Goal: Task Accomplishment & Management: Complete application form

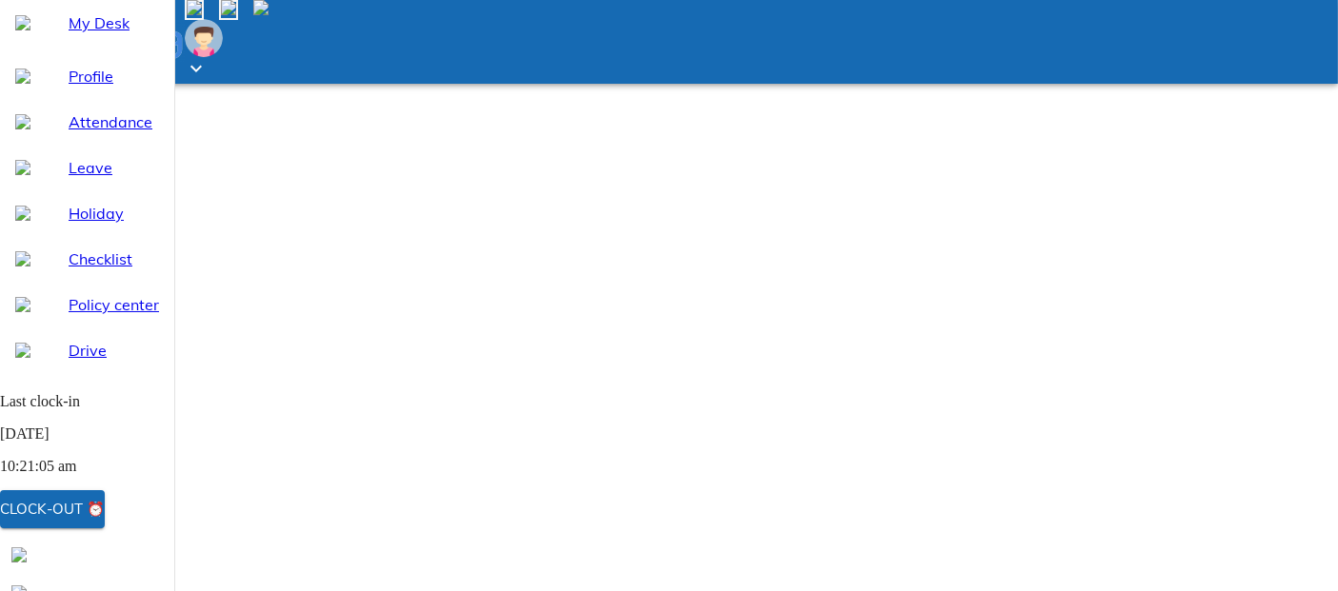
select select "9"
click at [105, 515] on div "Clock-out ⏰" at bounding box center [52, 509] width 105 height 25
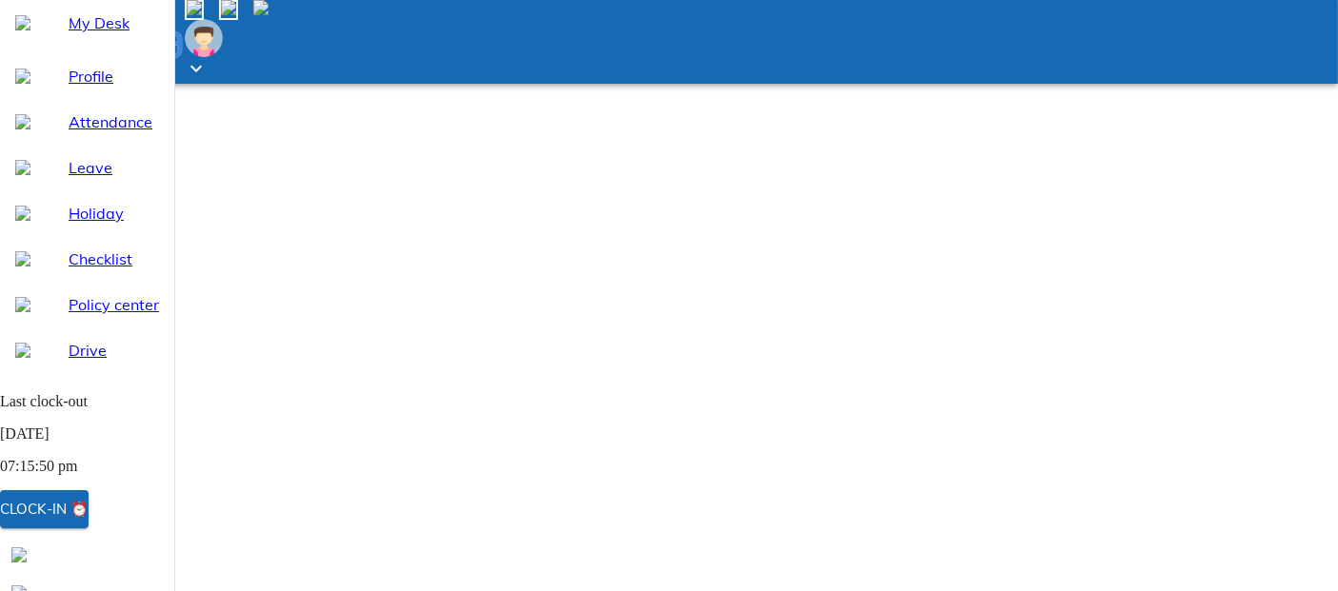
type input "[DATE]"
type input "4"
type input "9"
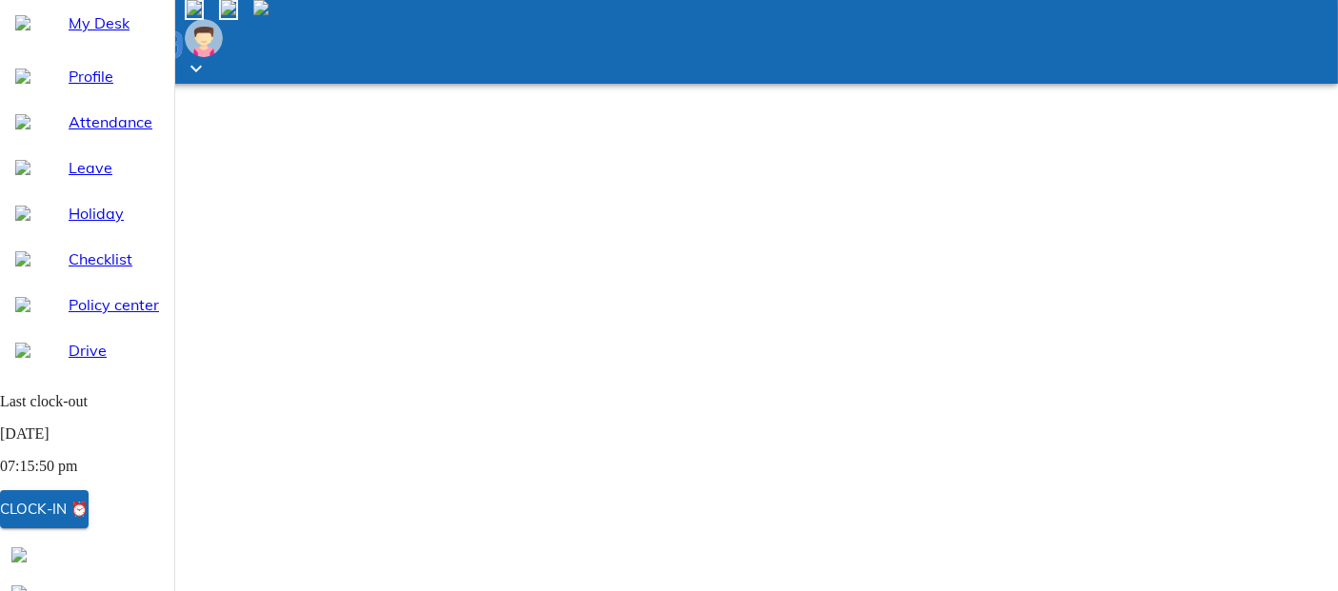
type input "2025"
type input "10:30"
type textarea "x"
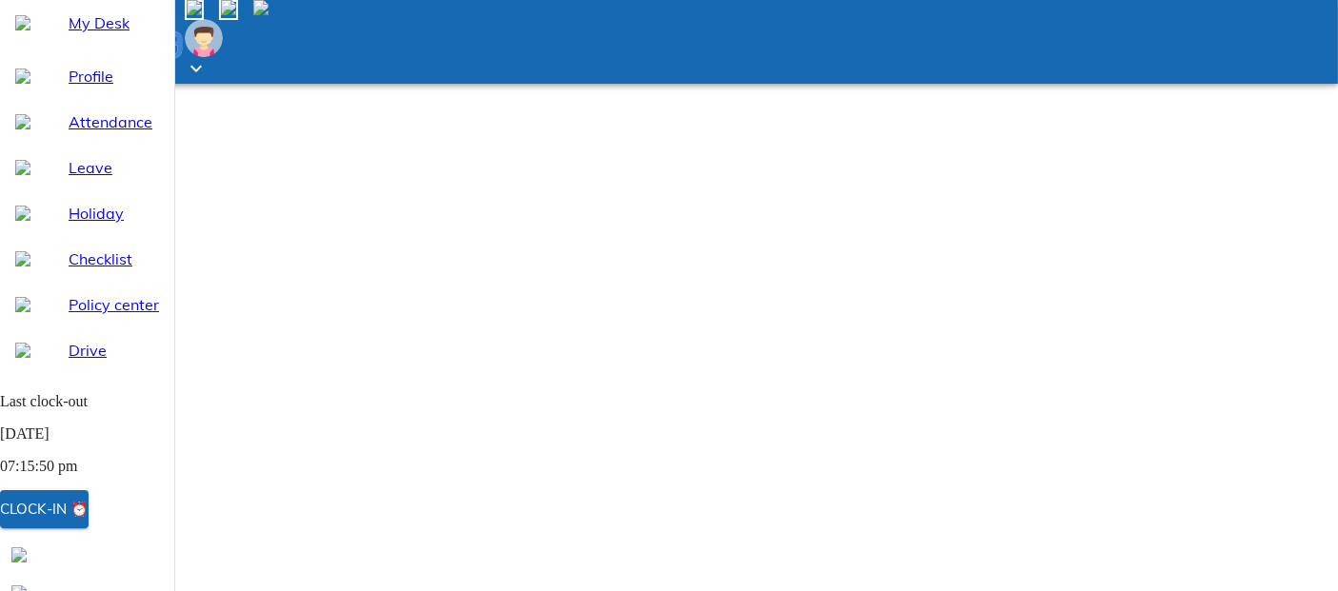
type input "10:29"
type textarea "x"
type input "10:28"
type textarea "x"
type input "10:27"
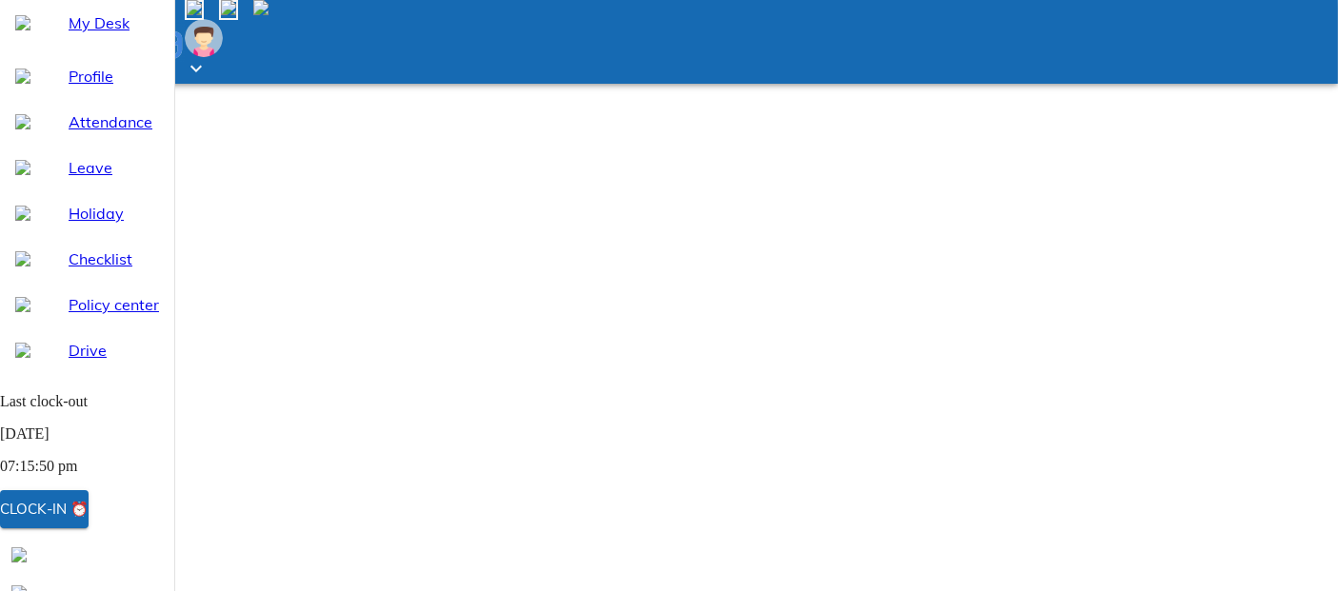
type textarea "x"
type input "10:26"
type textarea "x"
type input "10:25"
type textarea "x"
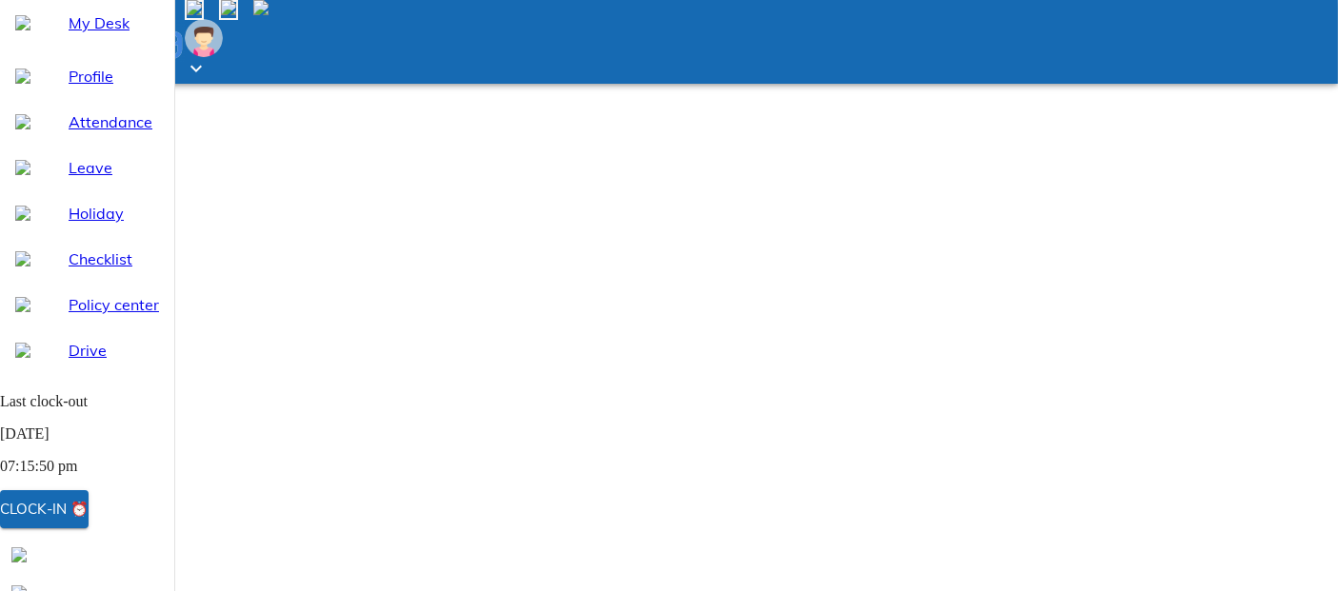
type input "10:24"
type textarea "x"
type input "10:23"
type textarea "x"
type input "10:22"
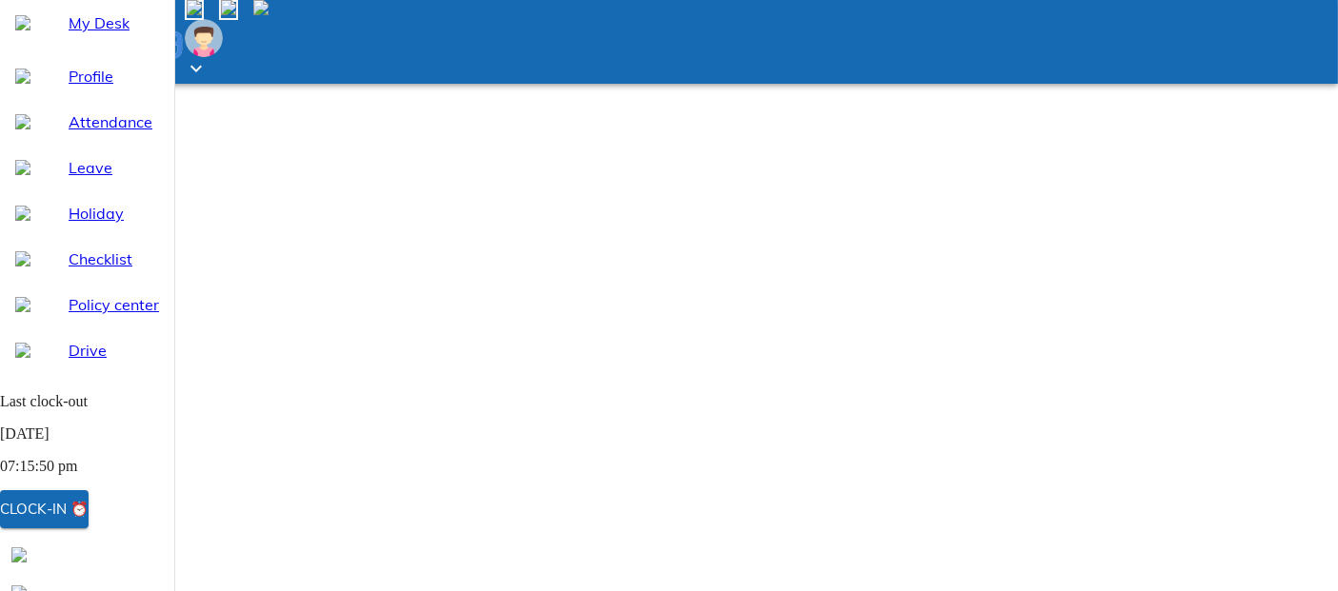
type textarea "x"
type input "10:21"
type textarea "x"
type input "10:20"
type textarea "x"
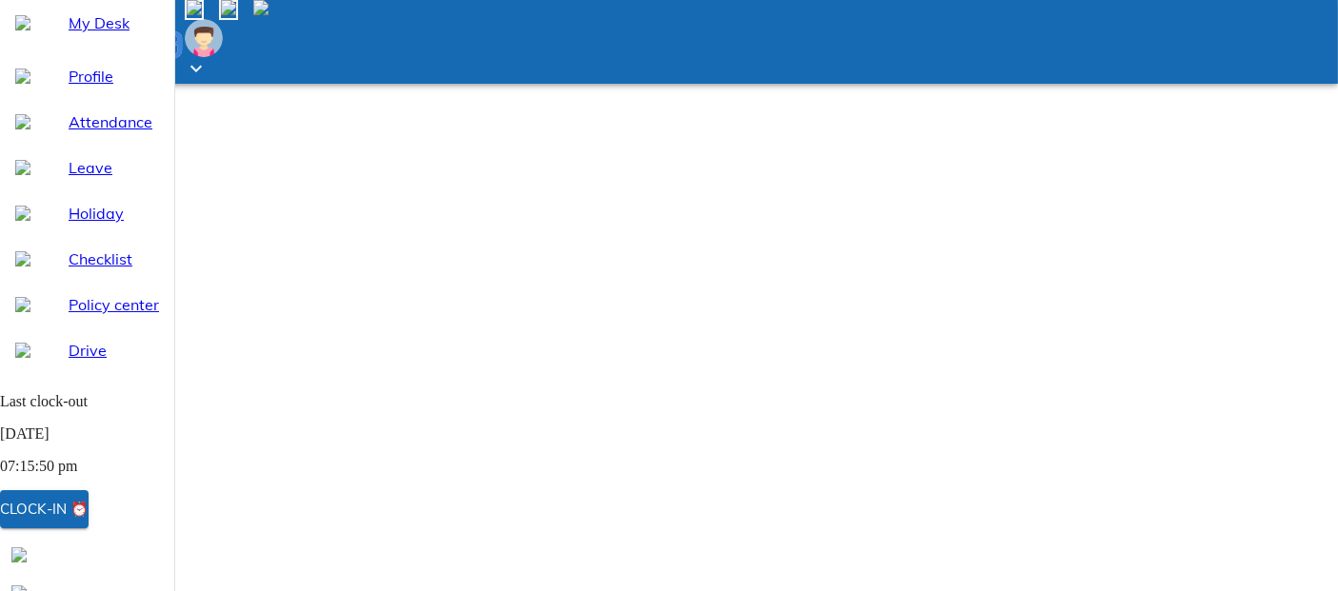
type input "10:19"
type textarea "x"
type input "10:18"
type textarea "x"
type input "10:17"
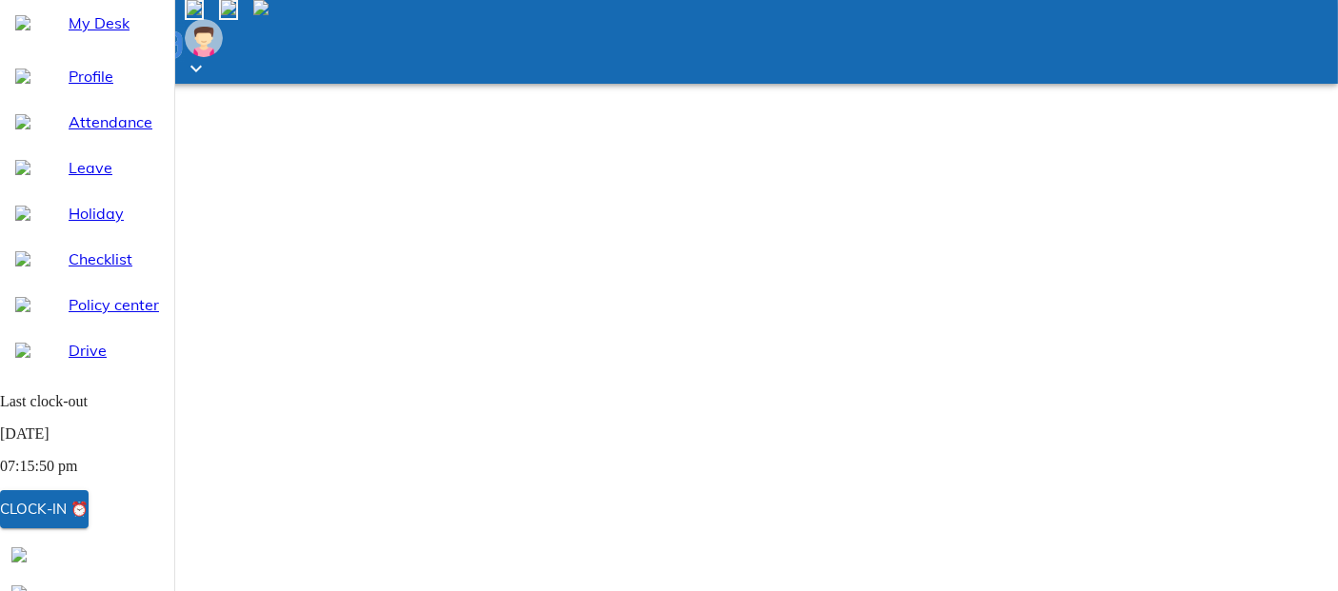
type textarea "x"
type input "10:16"
type textarea "x"
type input "10:15"
type textarea "x"
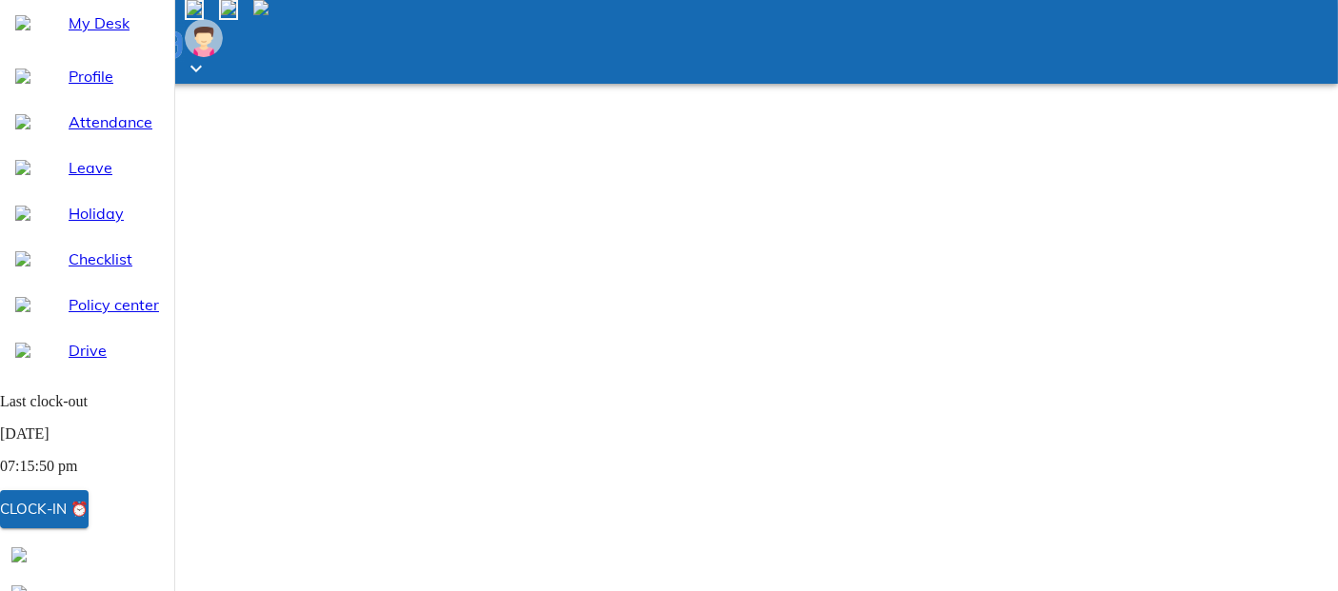
type input "10:14"
type textarea "x"
type input "10:13"
type textarea "x"
type input "10:12"
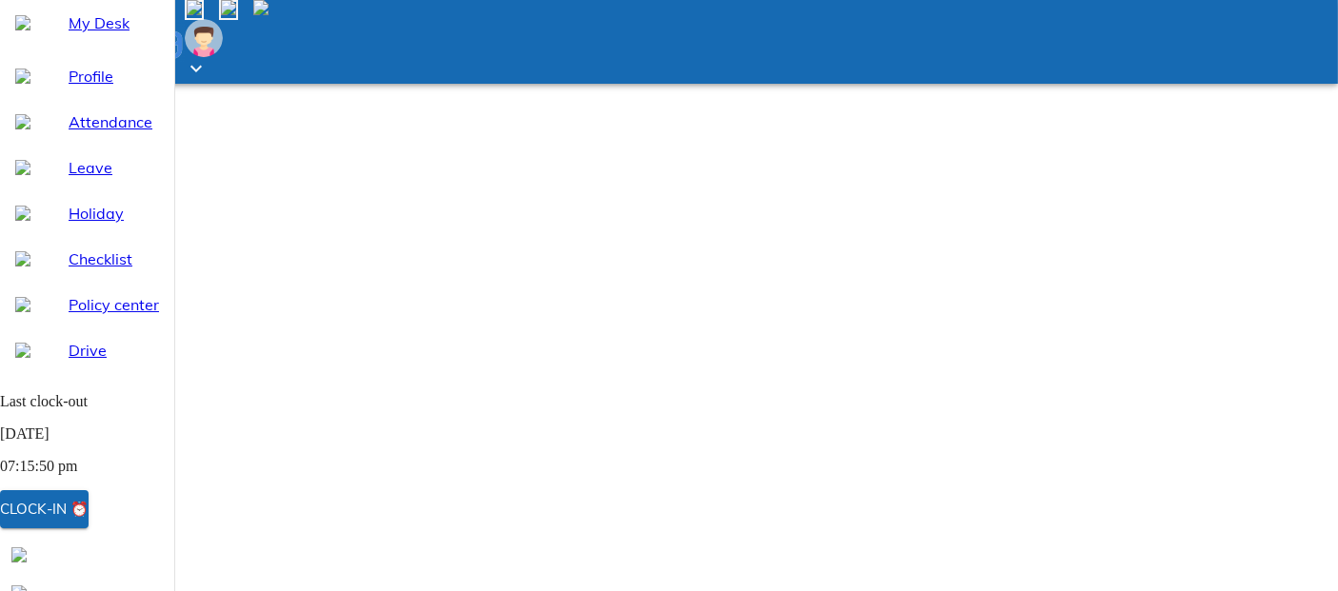
type textarea "x"
type input "10:11"
type textarea "x"
type input "10:10"
type textarea "x"
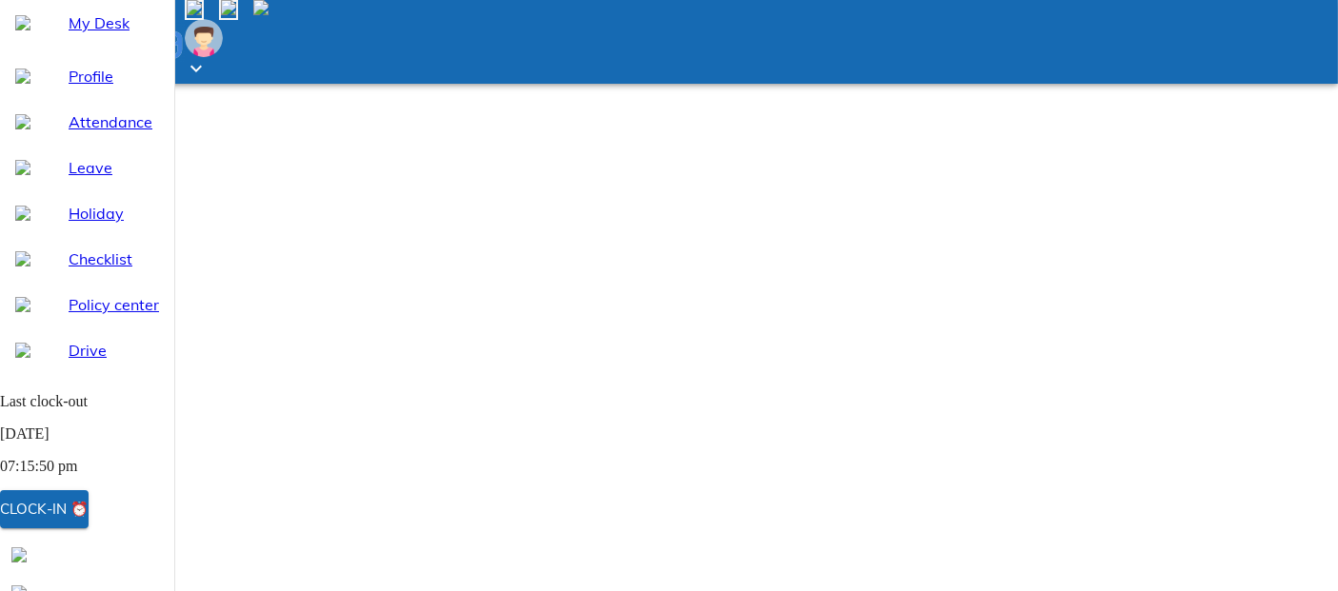
type input "10:09"
type textarea "x"
type input "10:08"
type textarea "x"
type input "10:07"
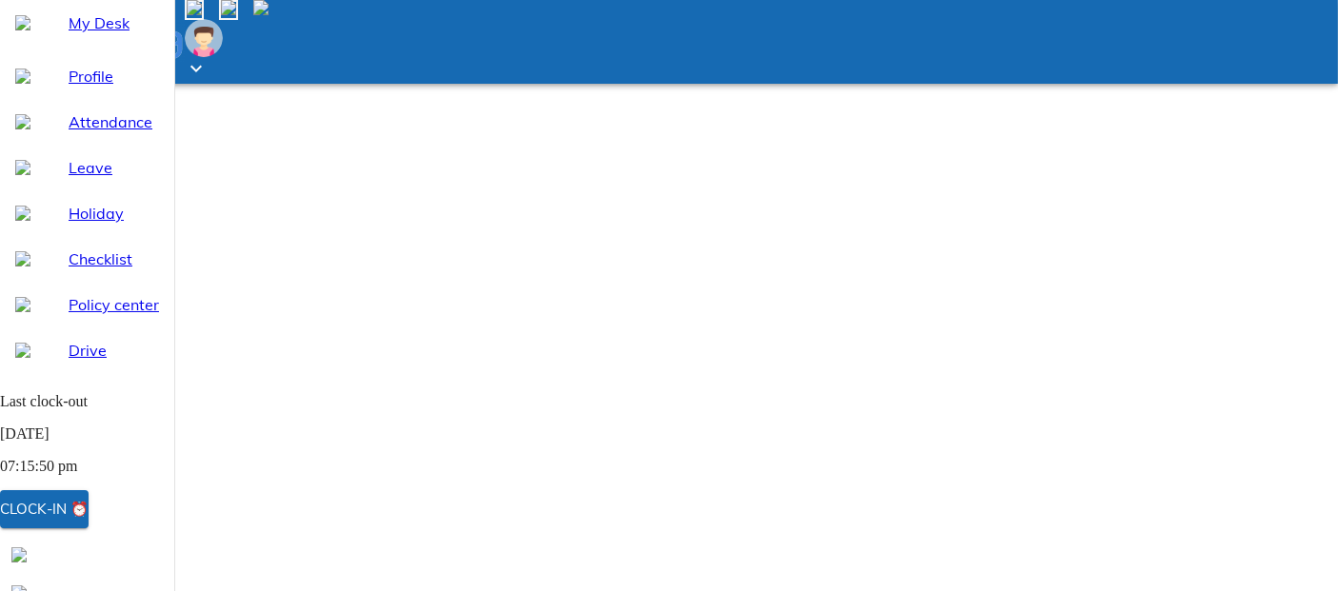
type textarea "x"
type input "10:06"
type textarea "x"
type input "10:05"
type textarea "x"
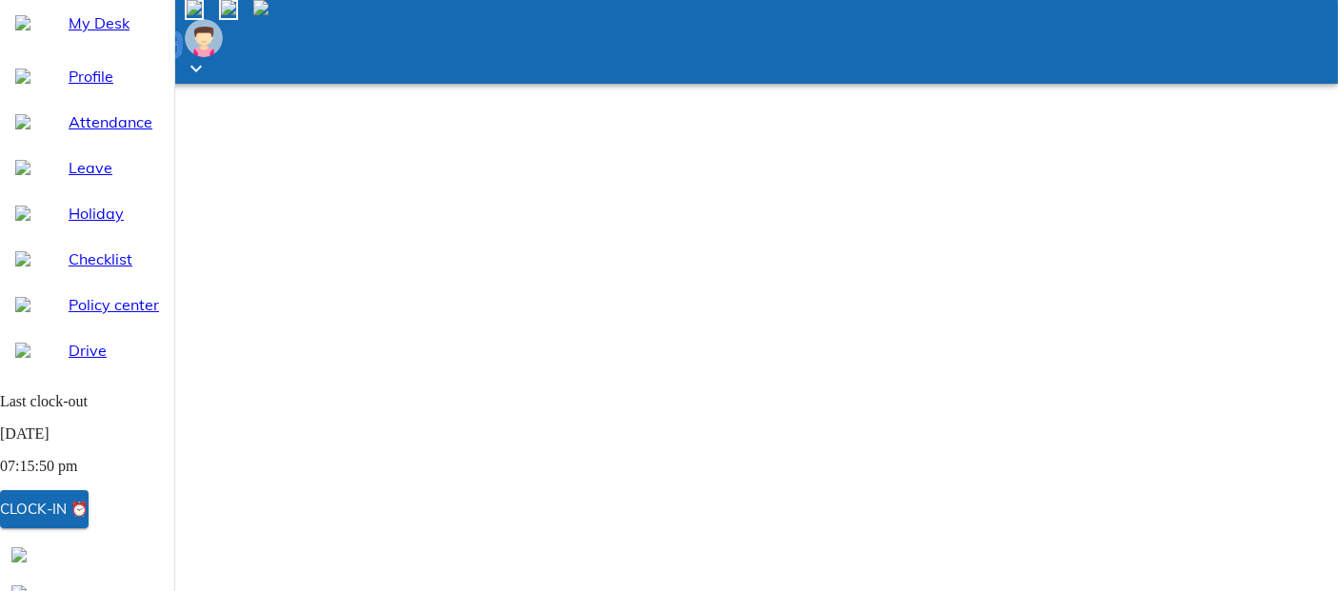
type input "10:04"
type textarea "x"
type input "10:03"
type textarea "x"
type input "10:02"
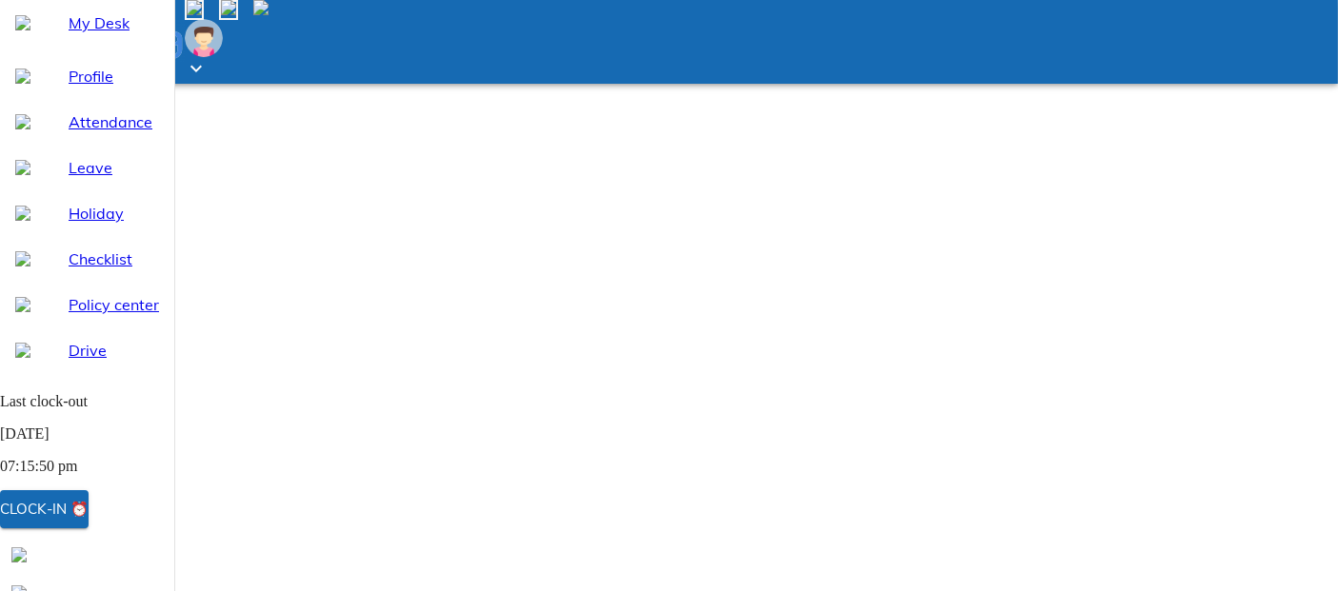
type textarea "x"
type input "10:01"
type textarea "x"
type input "10:00"
type textarea "x"
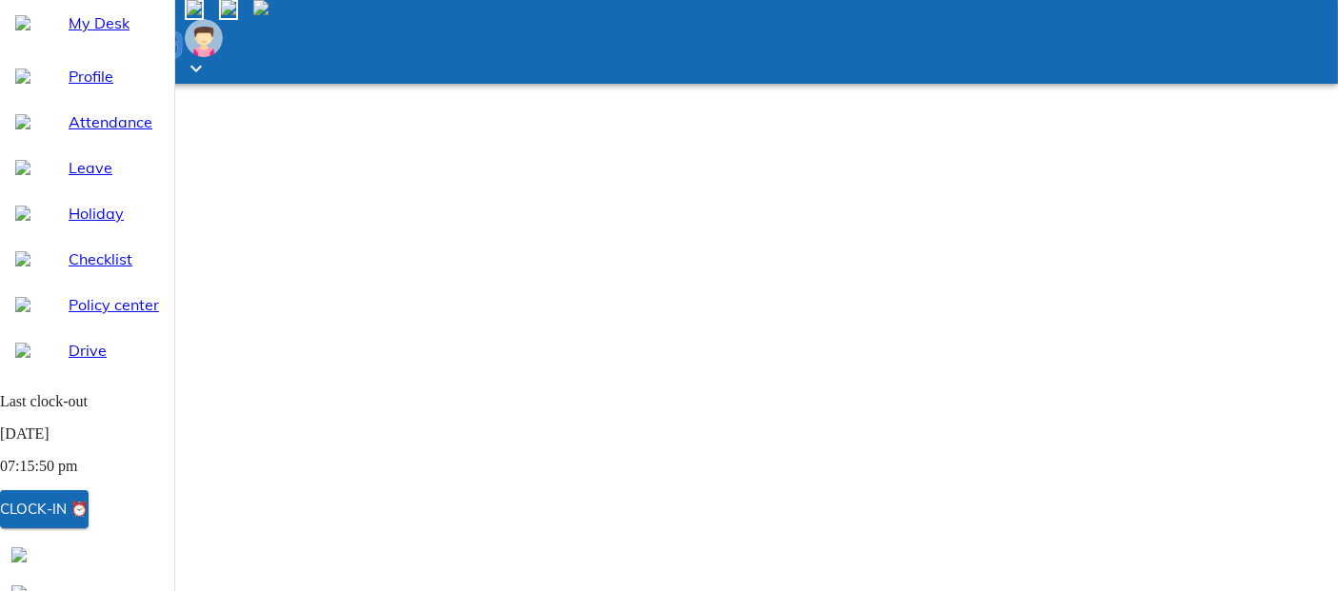
type input "10:59"
type textarea "x"
type input "10:58"
type textarea "x"
type input "10:57"
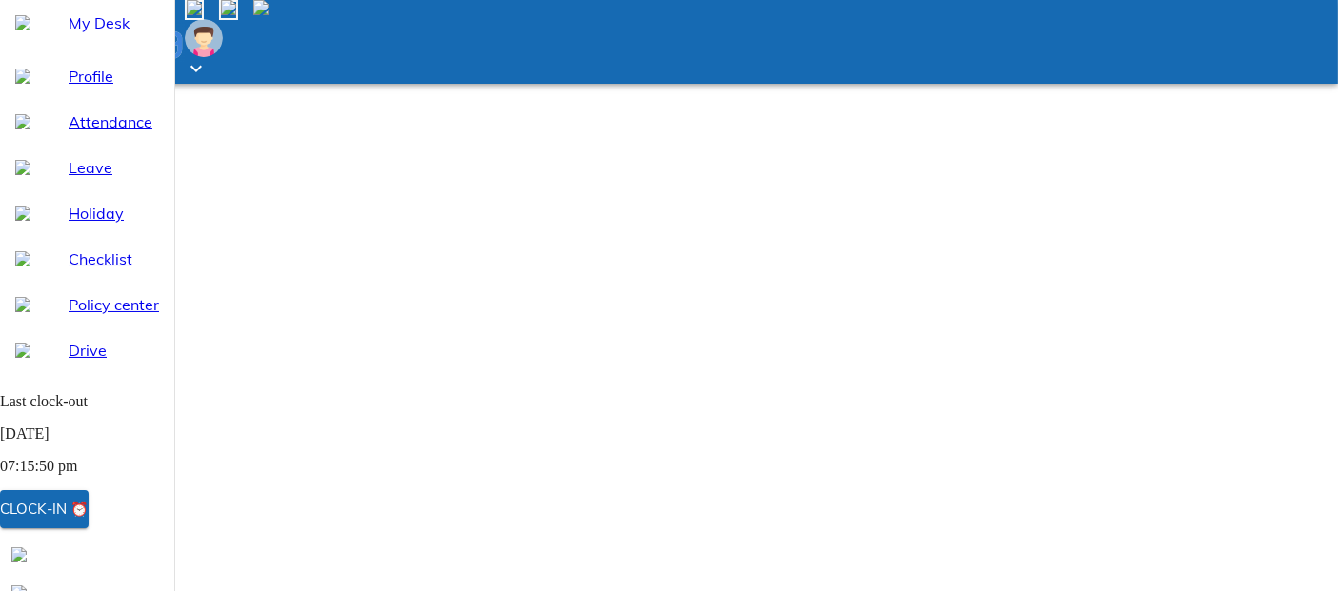
type textarea "x"
type input "10:56"
type textarea "x"
type input "10:55"
type textarea "x"
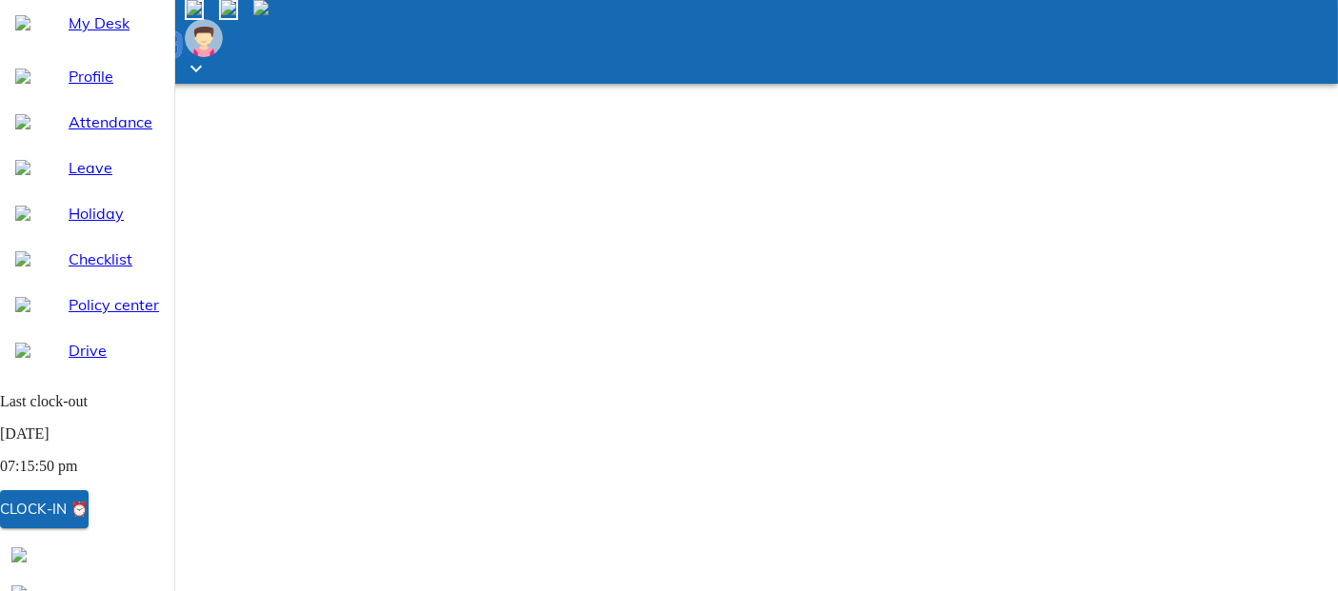
type input "10:54"
type textarea "x"
type input "10:53"
type textarea "x"
type input "10:52"
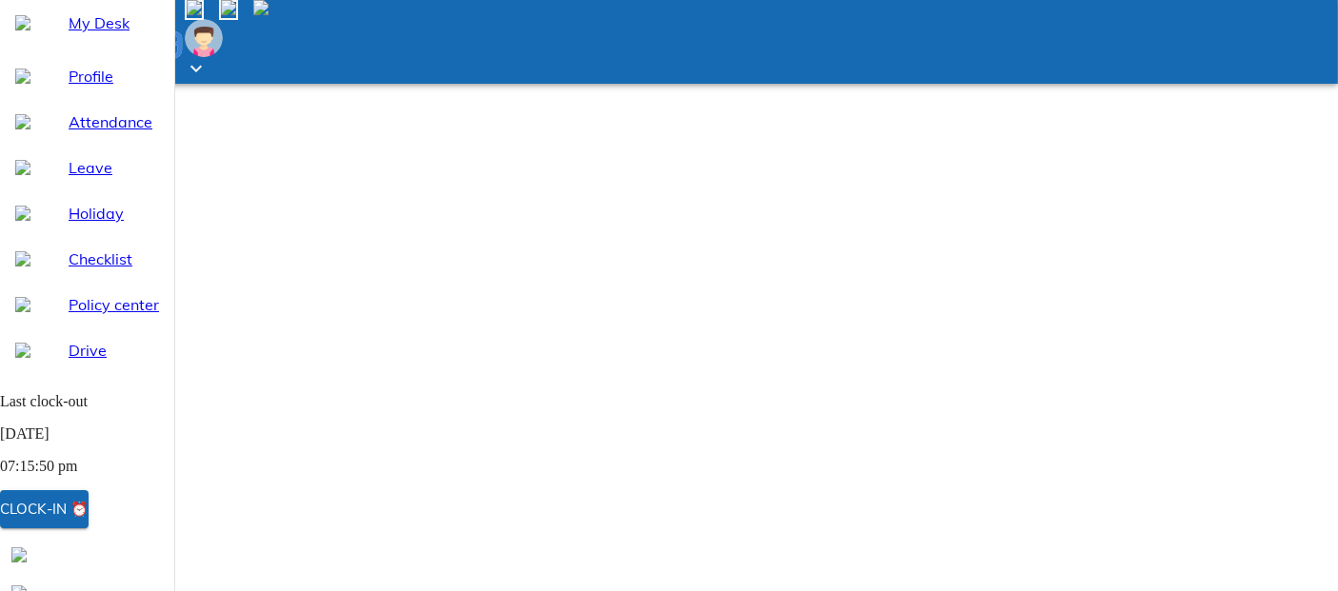
type textarea "x"
type input "10:51"
type textarea "x"
type input "10:50"
type textarea "x"
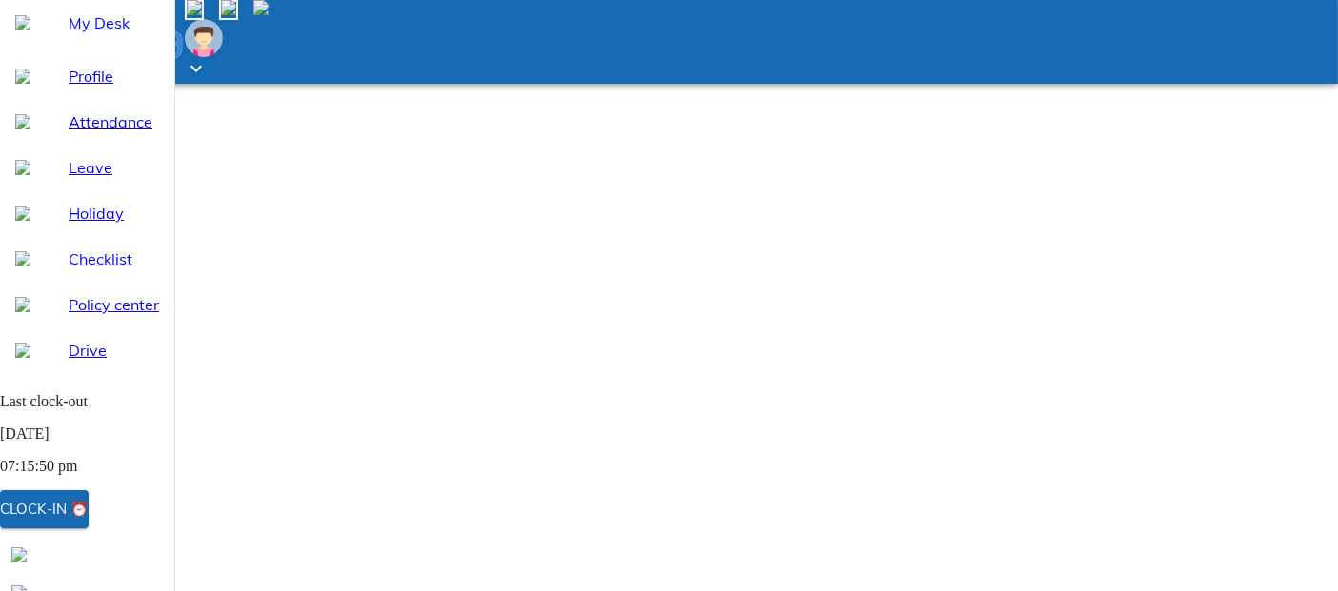
type input "10:51"
type textarea "x"
type input "10:52"
type textarea "x"
type input "10:53"
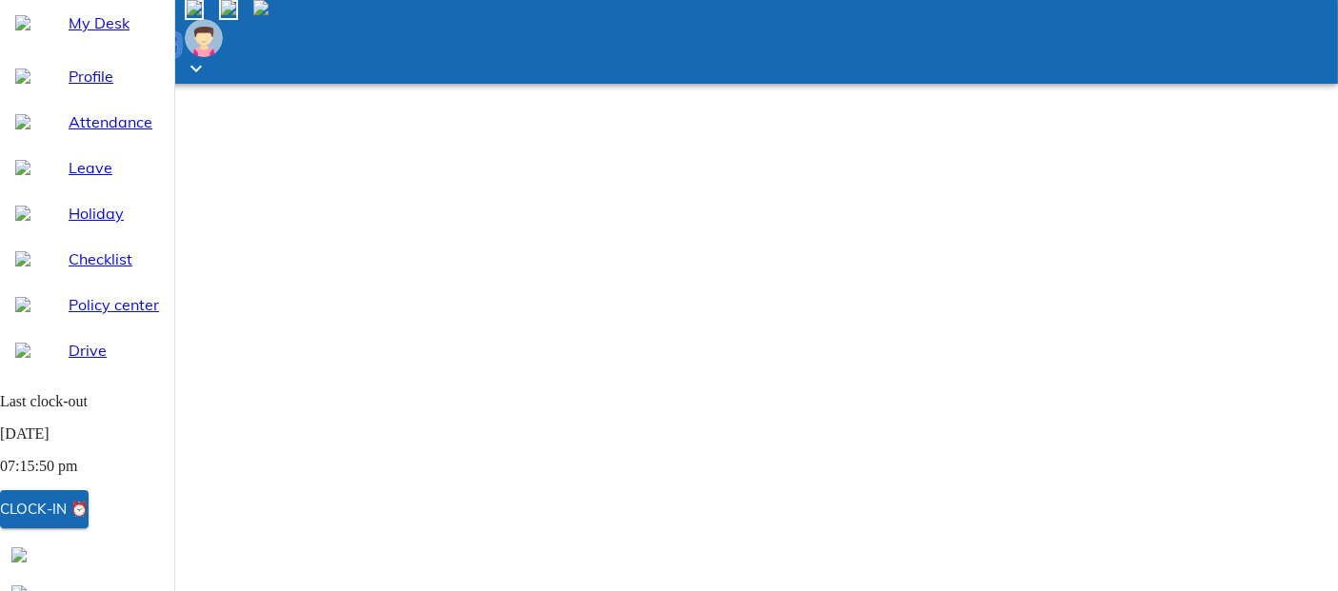
type textarea "x"
type input "10:54"
type textarea "x"
type input "10:55"
type textarea "x"
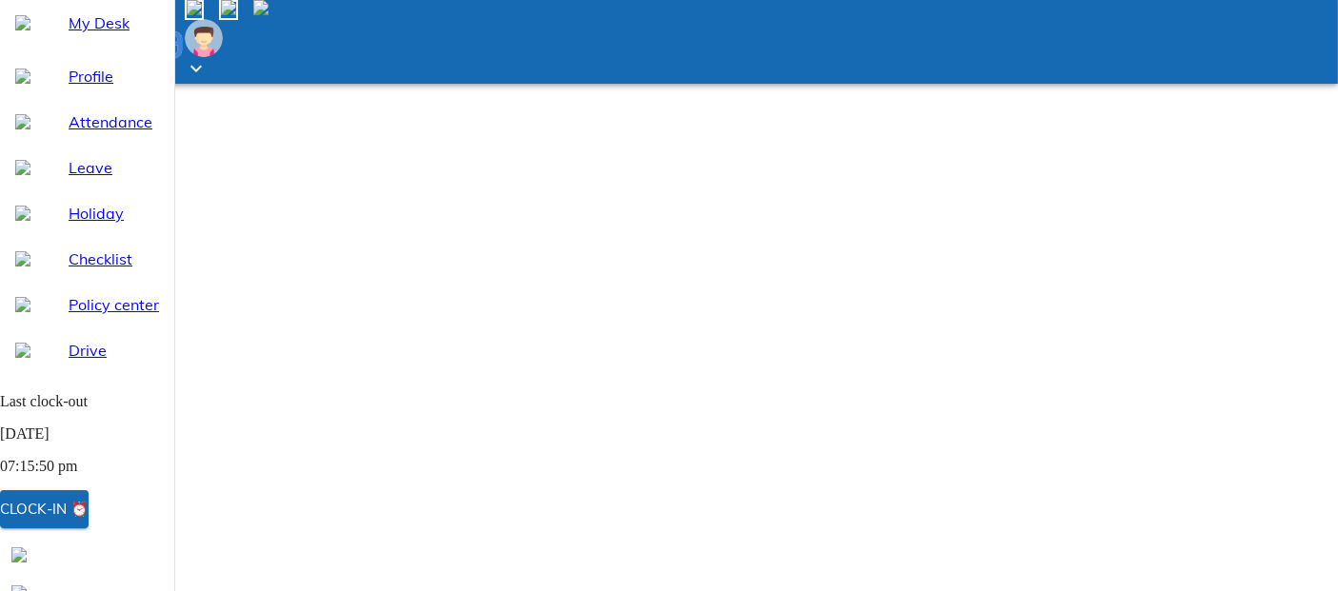
type input "10:56"
type textarea "x"
type input "10:57"
type textarea "x"
type input "10:58"
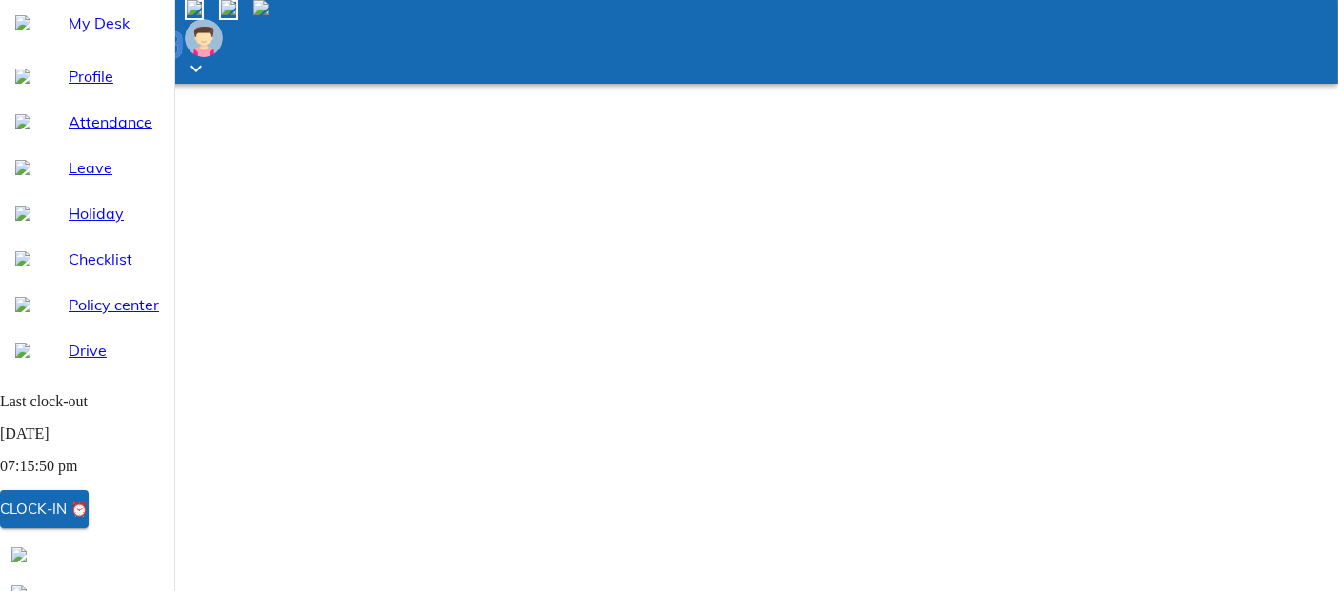
type textarea "x"
type input "10:59"
type textarea "x"
type input "10:00"
type textarea "x"
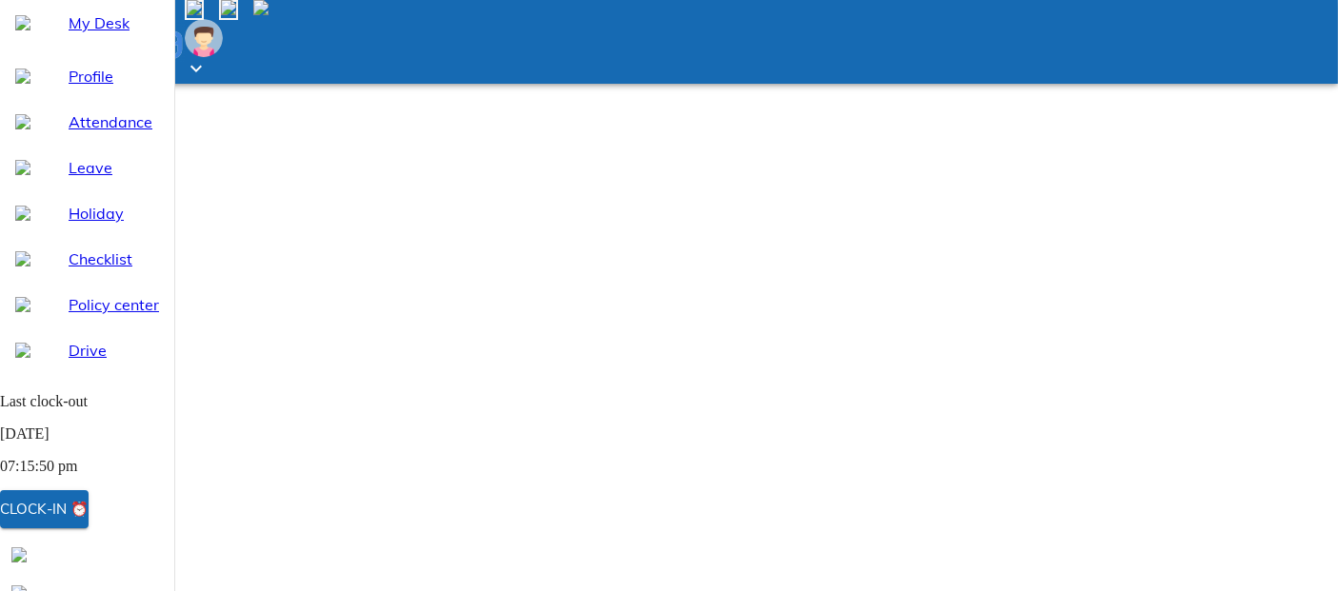
type input "10:00"
type input "20:30"
type textarea "x"
type input "20:30"
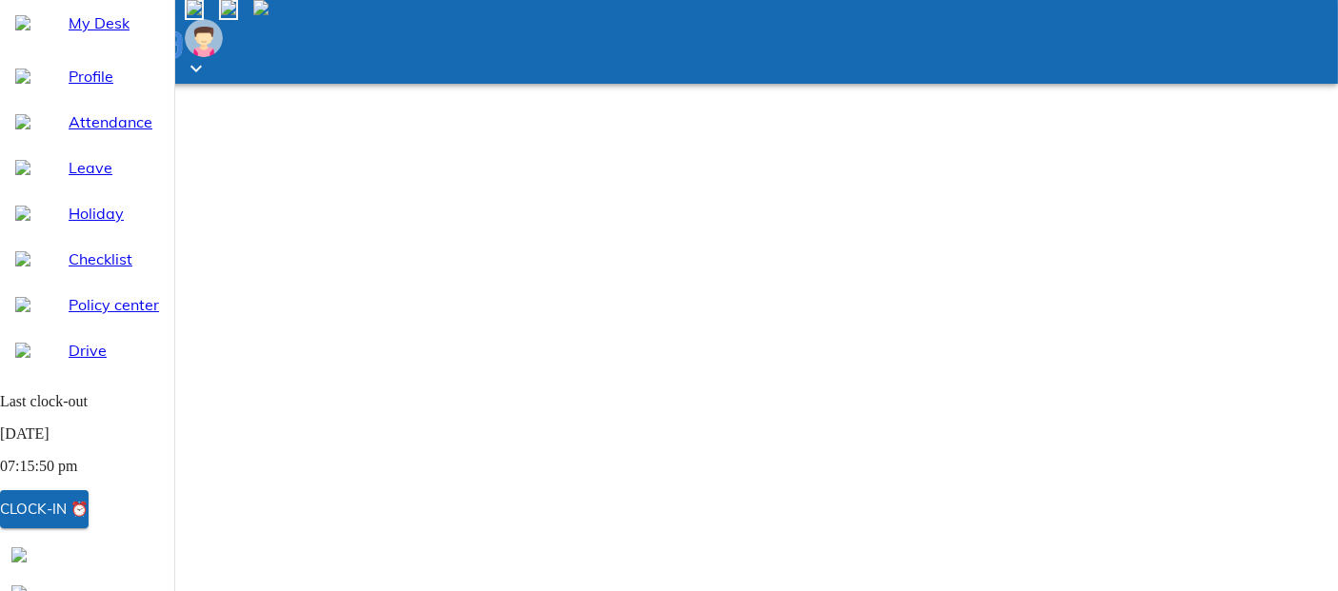
type textarea "x"
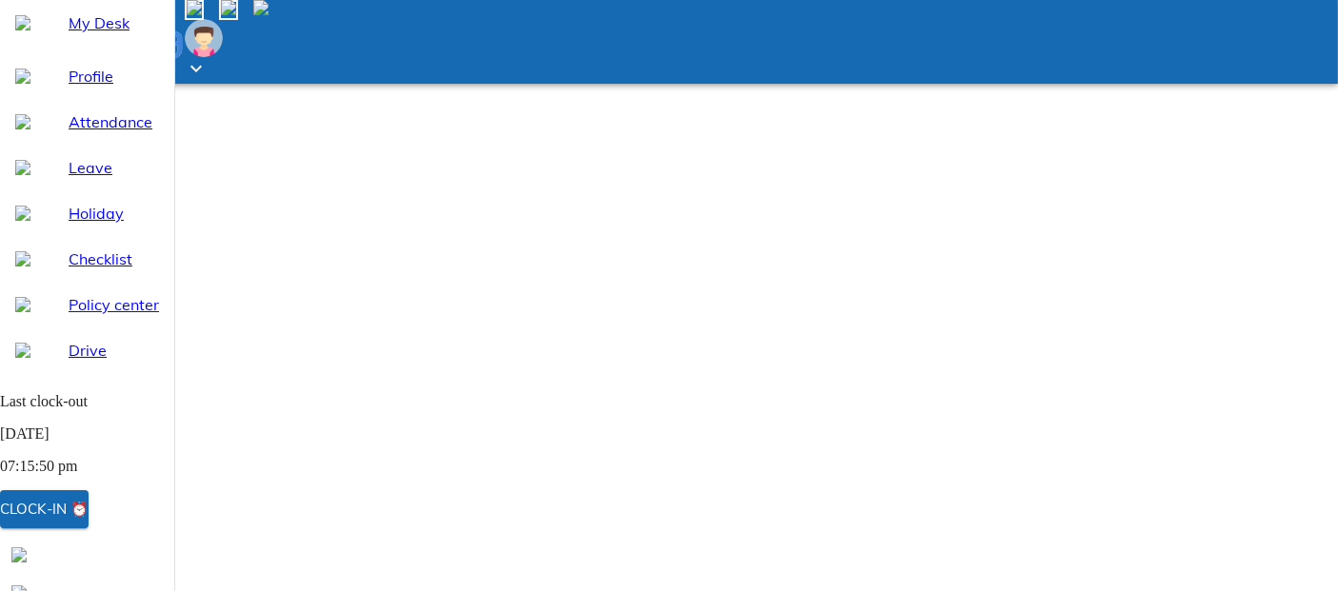
type textarea "A"
type textarea "x"
type textarea "At"
type textarea "x"
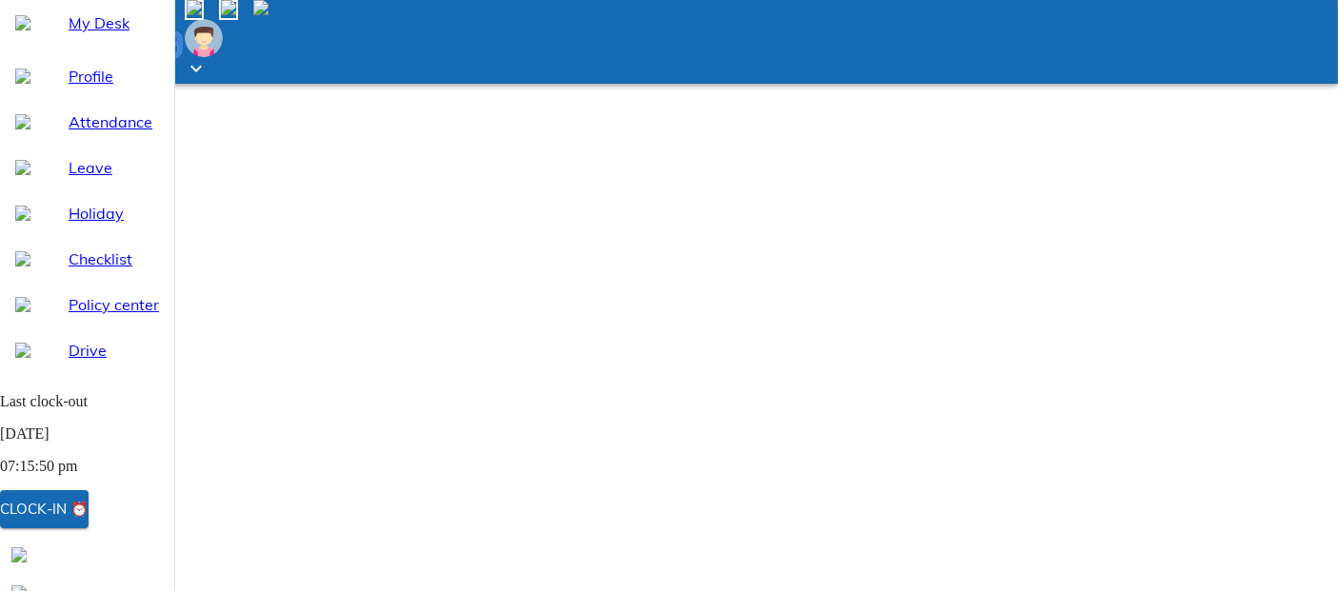
type textarea "Att"
type textarea "x"
type textarea "Atte"
type textarea "x"
type textarea "Atten"
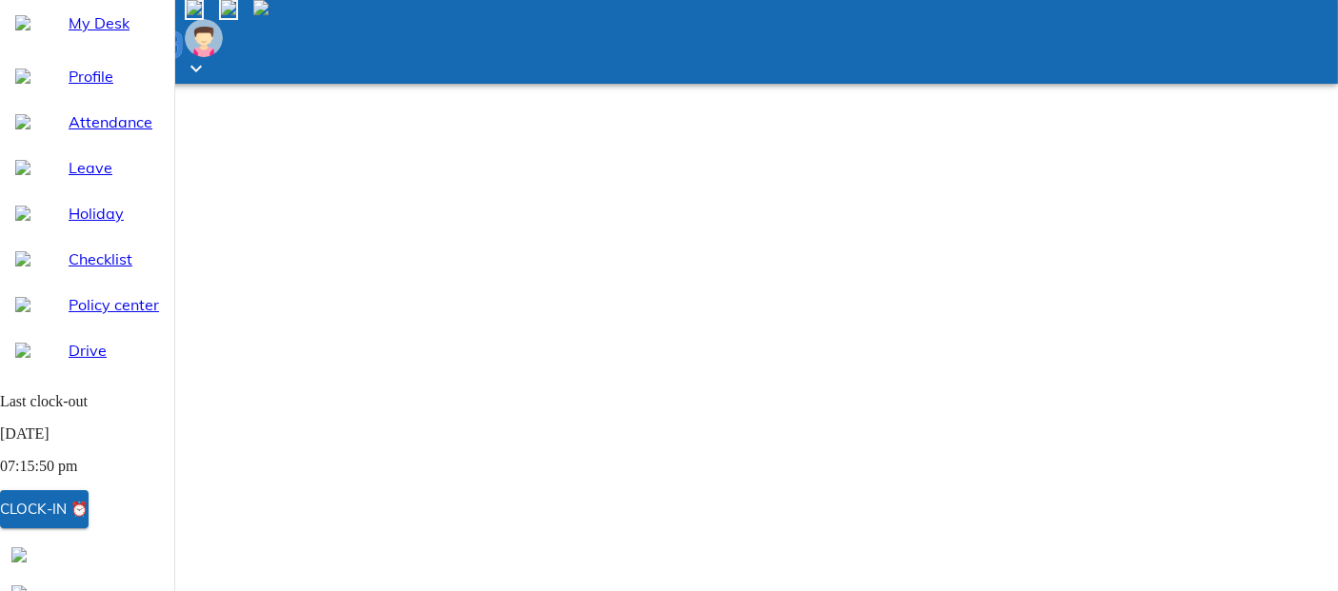
type textarea "x"
type textarea "Attend"
type textarea "x"
type textarea "Attende"
type textarea "x"
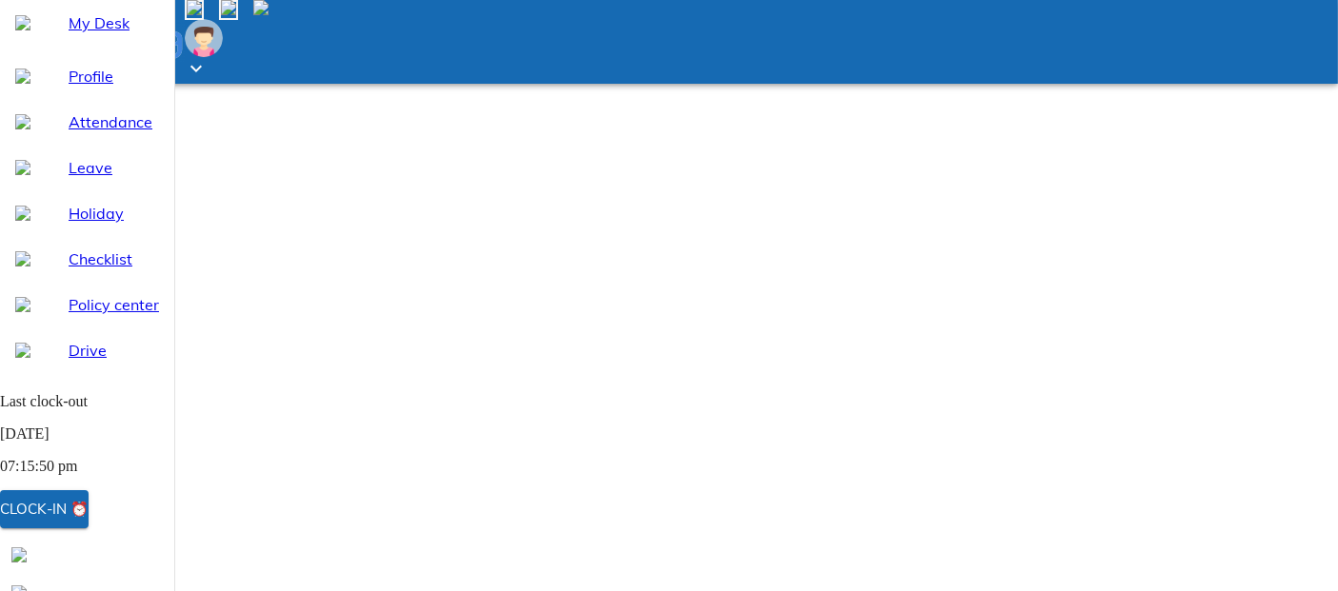
type textarea "Attenden"
type textarea "x"
type textarea "Attendenc"
type textarea "x"
type textarea "Attendence"
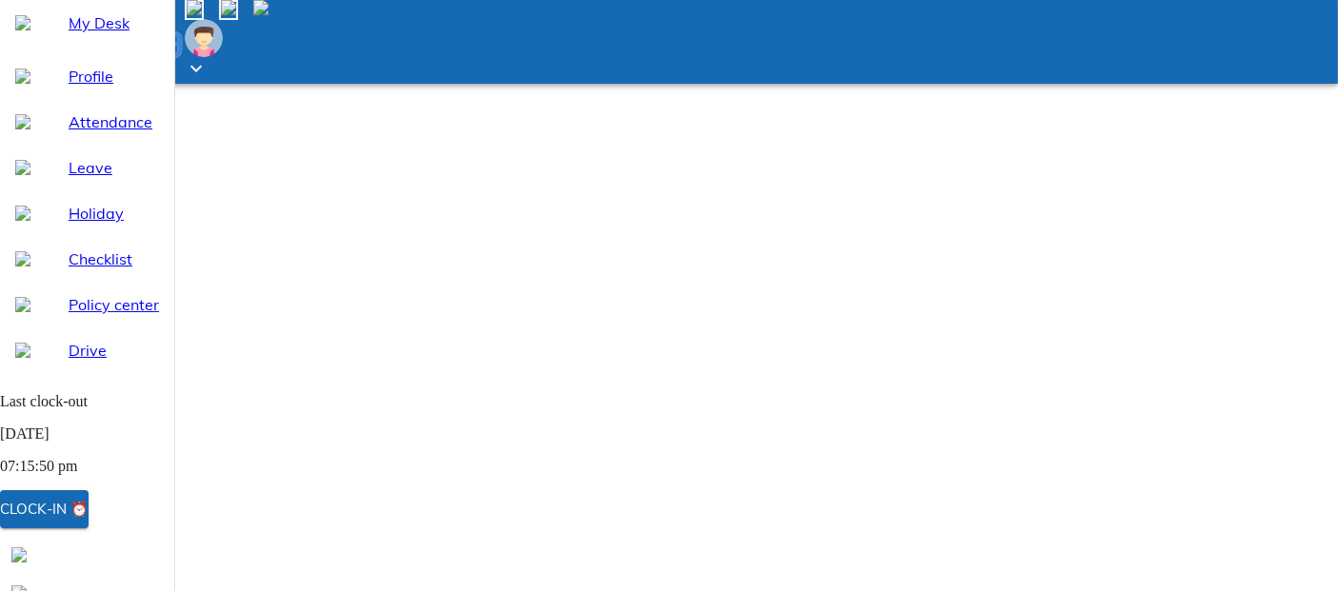
type textarea "x"
type textarea "Attendence"
type textarea "x"
type textarea "Attendence"
type textarea "x"
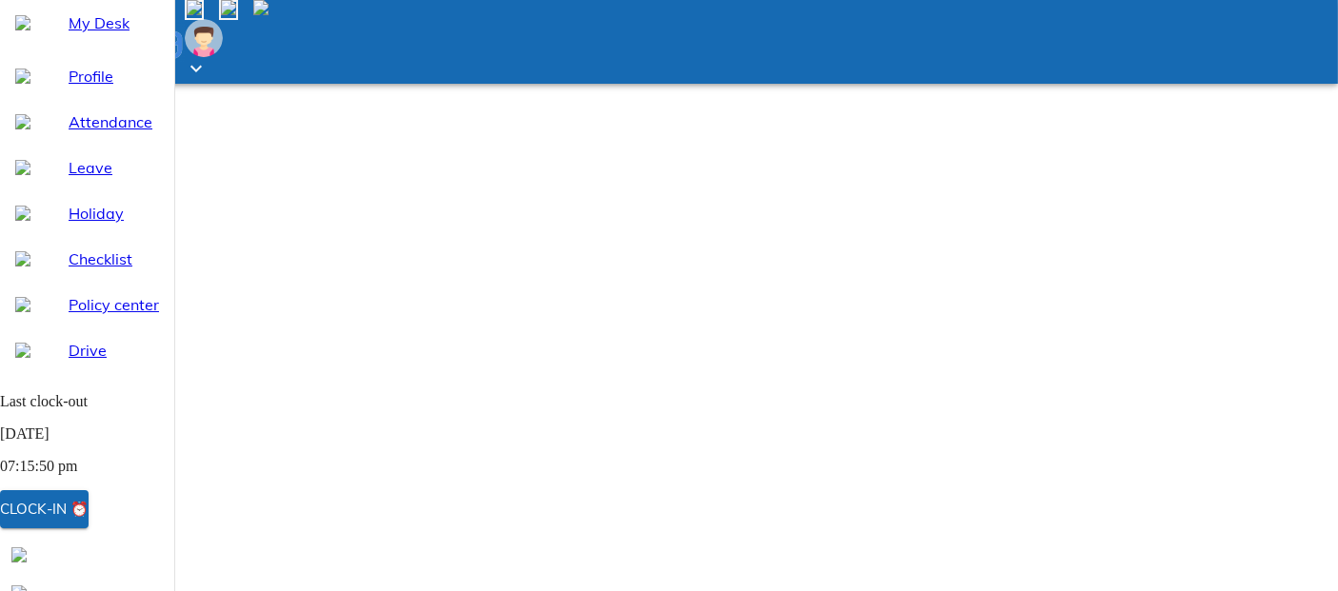
type textarea "Attendance"
type textarea "x"
type textarea "Attendance"
type textarea "x"
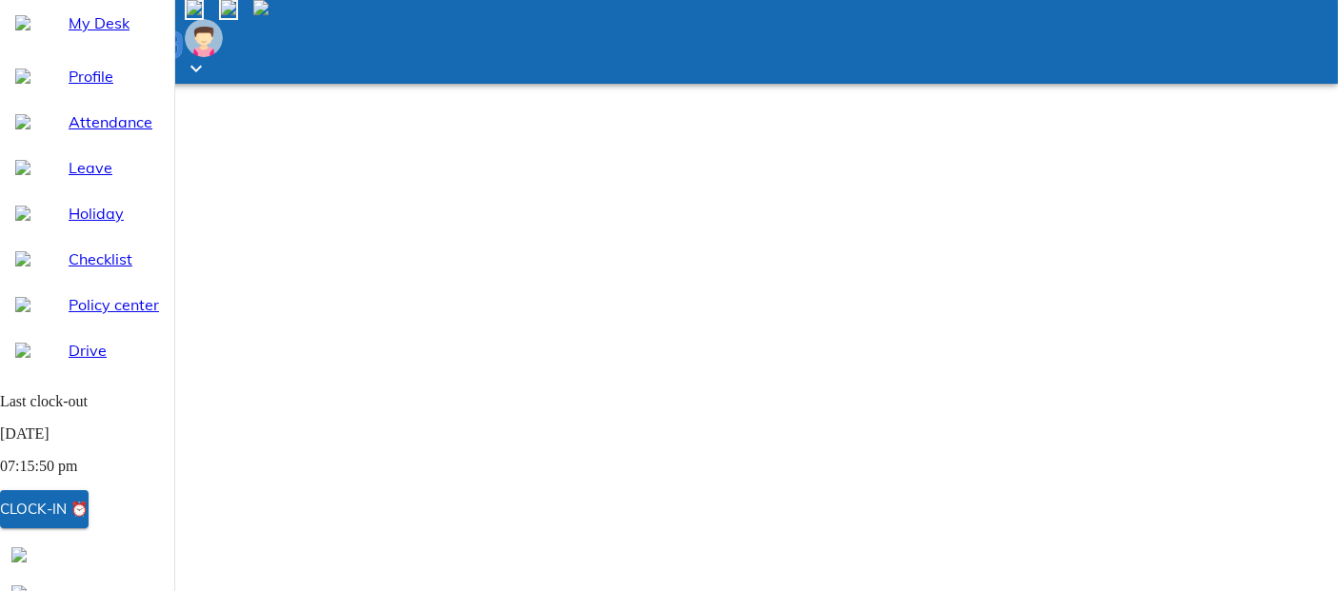
type textarea "Attendance r"
type textarea "x"
type textarea "Attendance re"
type textarea "x"
type textarea "Attendance req"
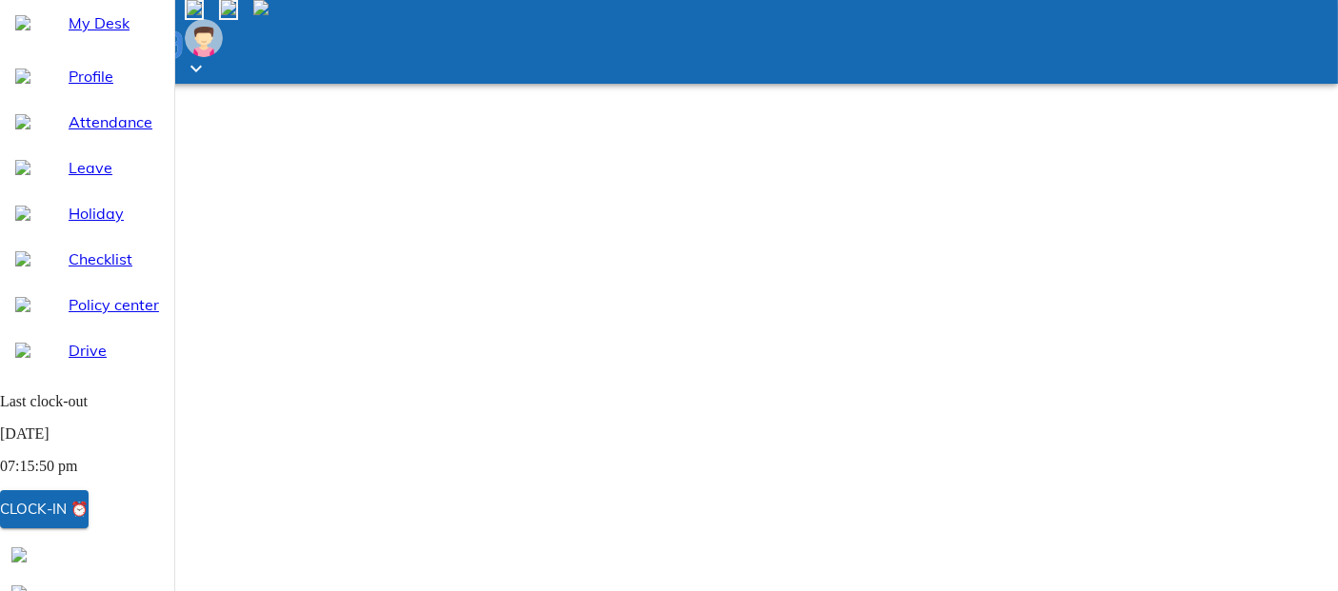
type textarea "x"
type textarea "Attendance requ"
type textarea "x"
type textarea "Attendance reque"
type textarea "x"
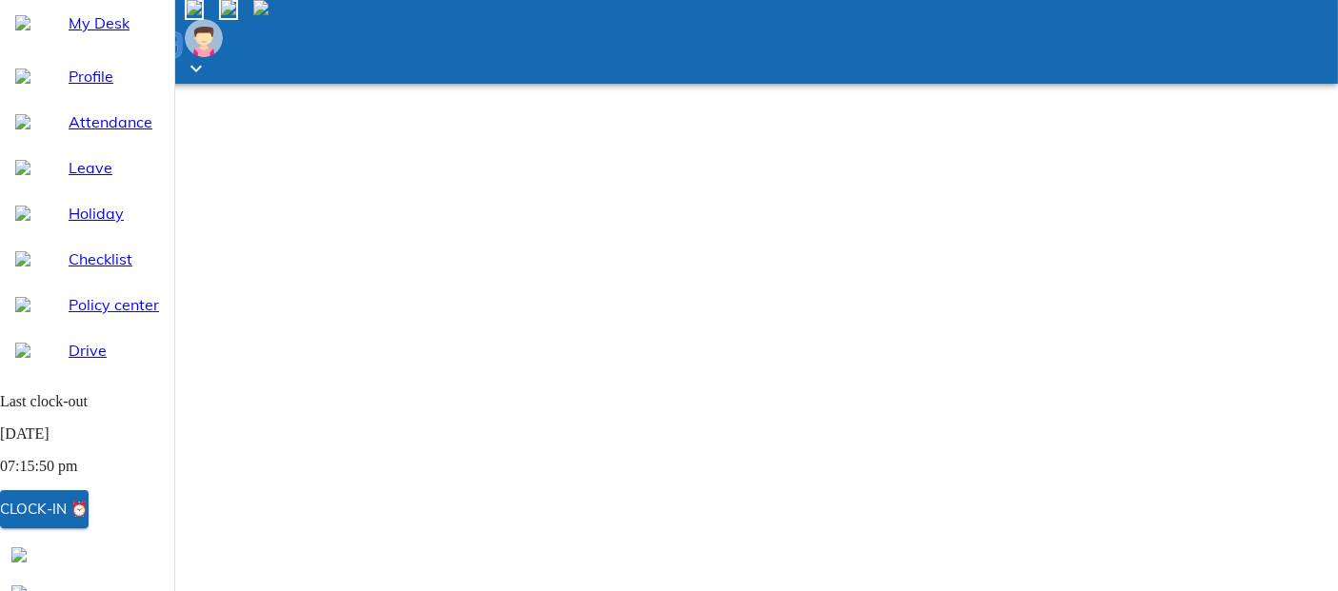
type textarea "Attendance reques"
type textarea "x"
type textarea "Attendance request"
type textarea "x"
type textarea "Attendance request"
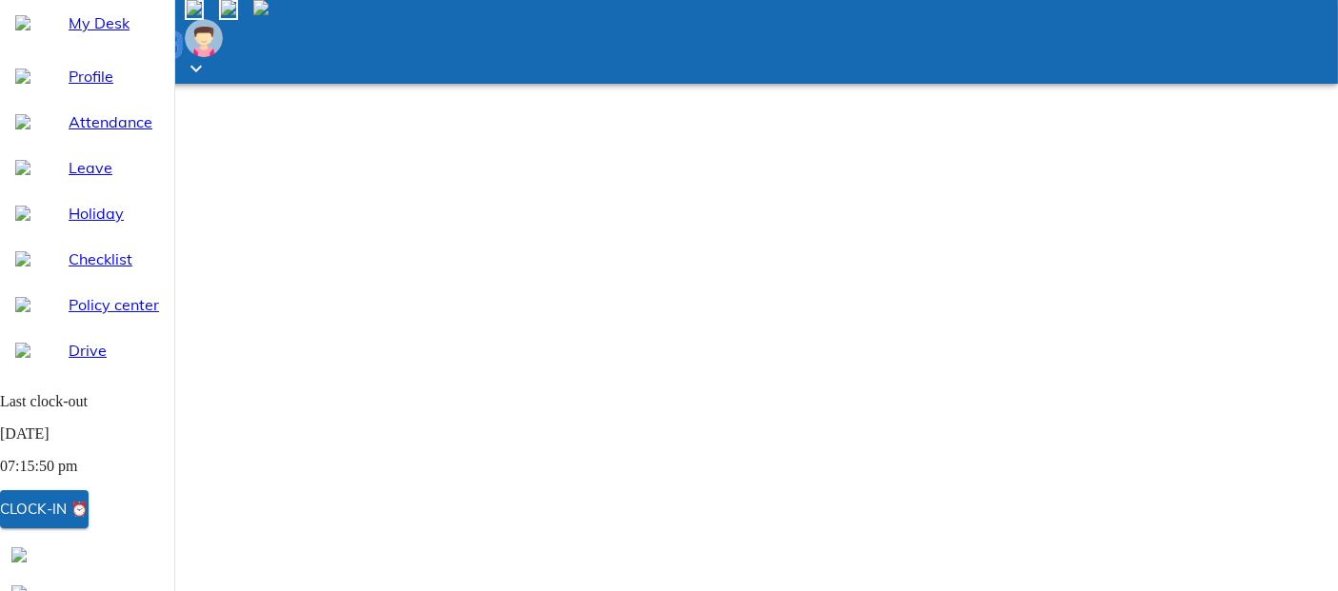
type textarea "x"
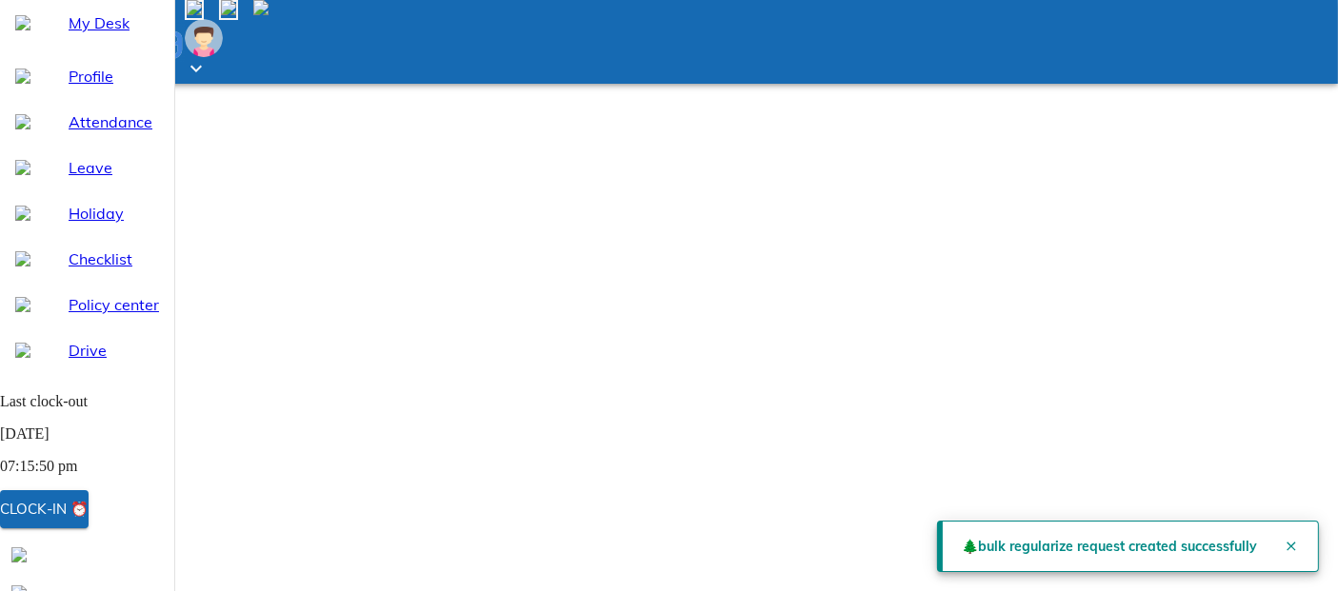
click at [1294, 550] on button "Close" at bounding box center [1291, 547] width 38 height 38
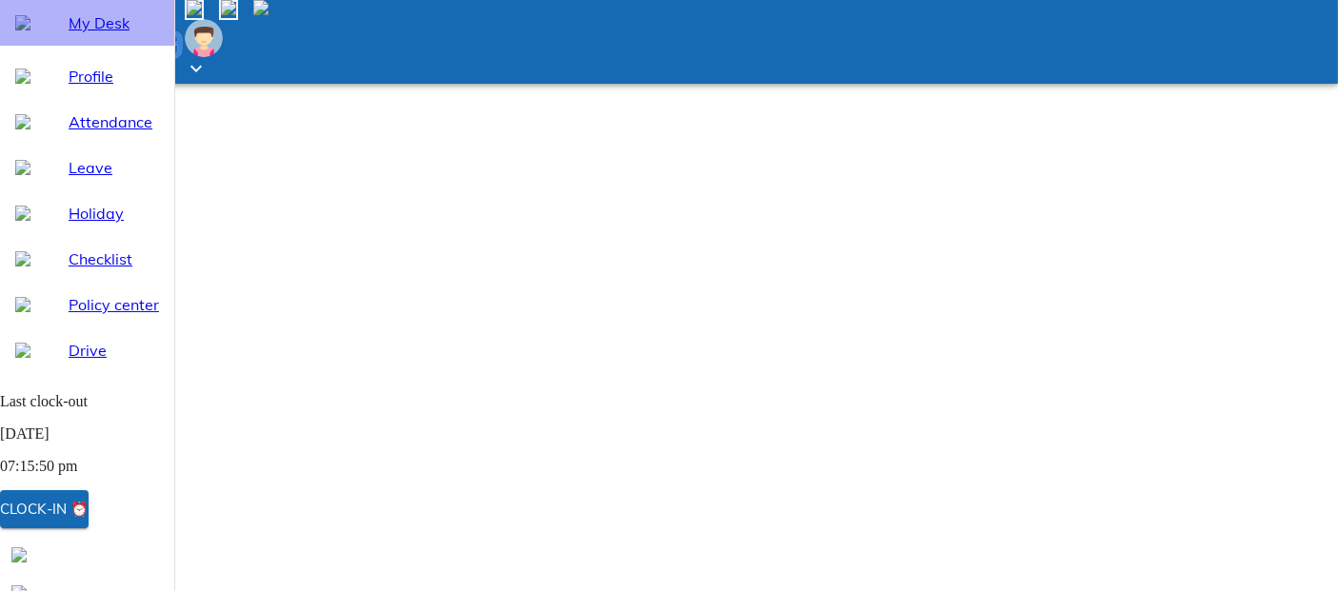
click at [107, 34] on span "My Desk" at bounding box center [114, 22] width 90 height 23
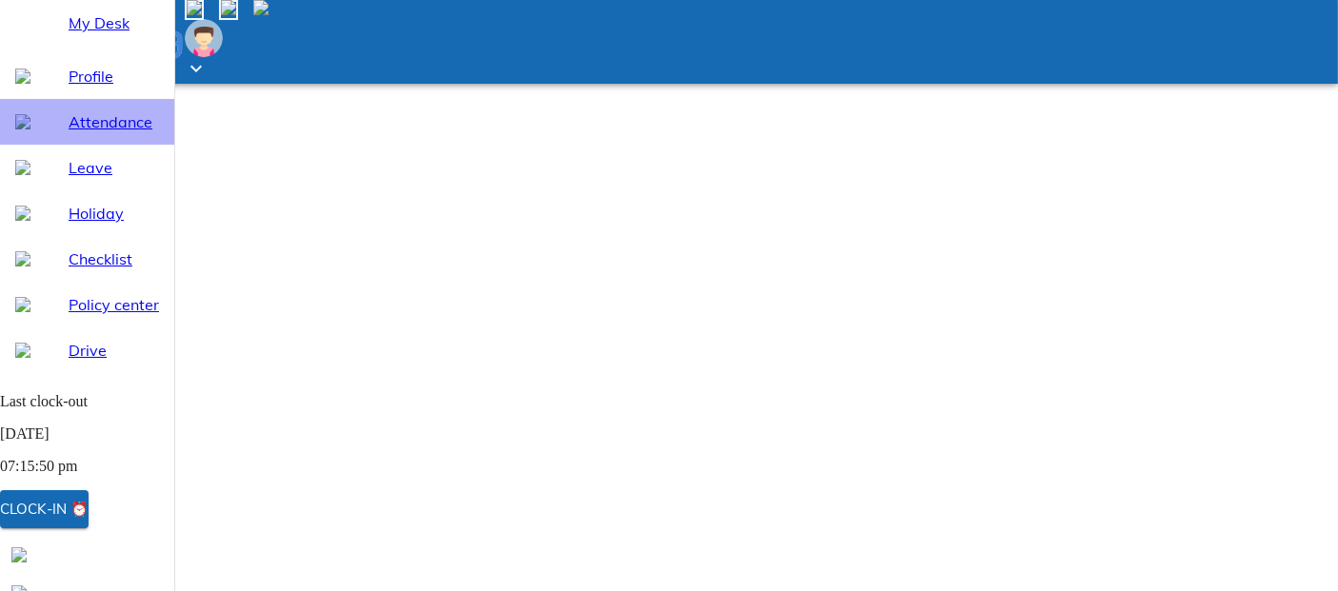
click at [104, 133] on span "Attendance" at bounding box center [114, 121] width 90 height 23
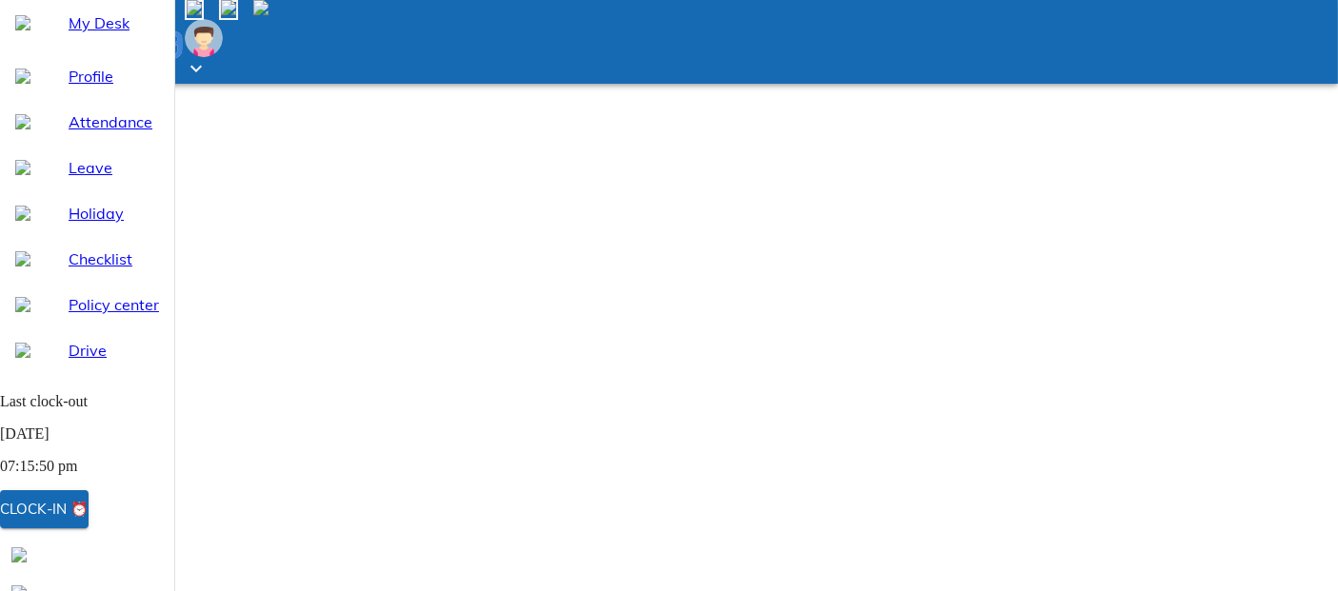
select select "9"
click at [97, 34] on span "My Desk" at bounding box center [114, 22] width 90 height 23
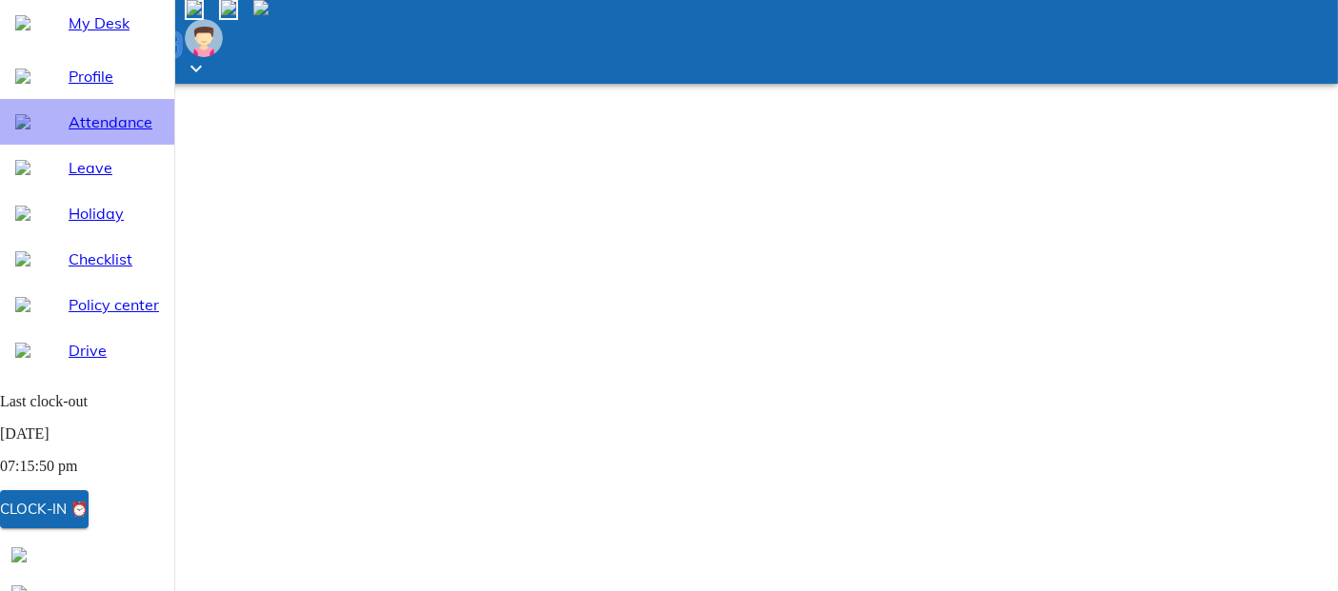
click at [115, 133] on span "Attendance" at bounding box center [114, 121] width 90 height 23
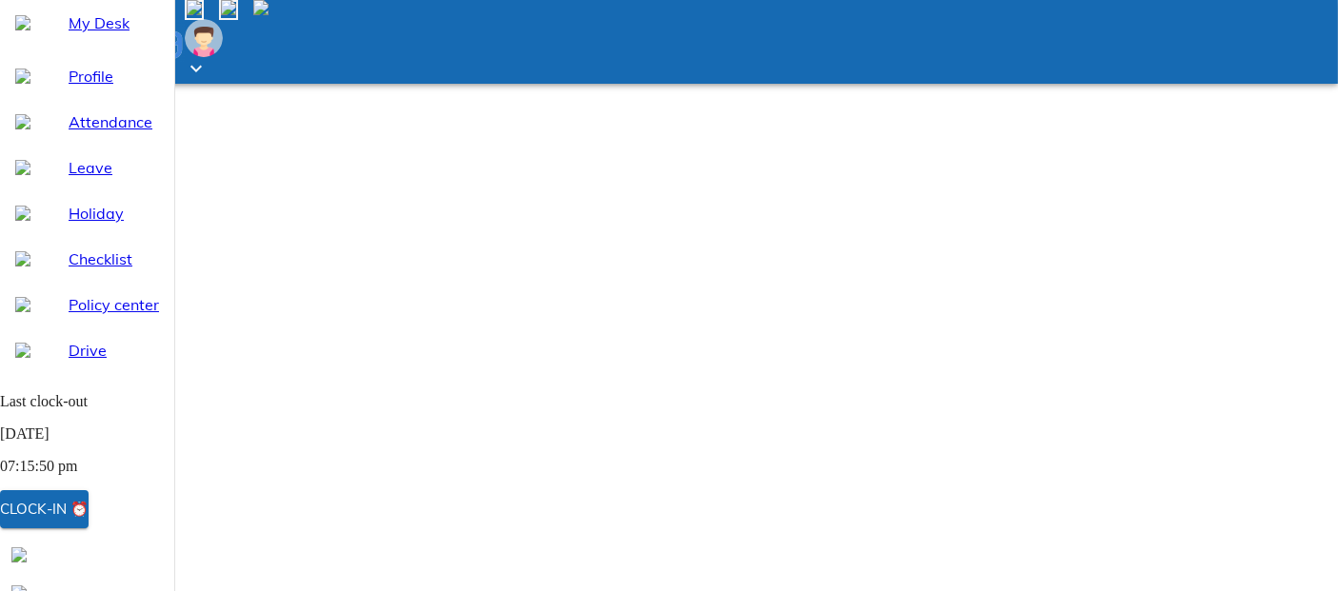
select select "9"
